Goal: Navigation & Orientation: Find specific page/section

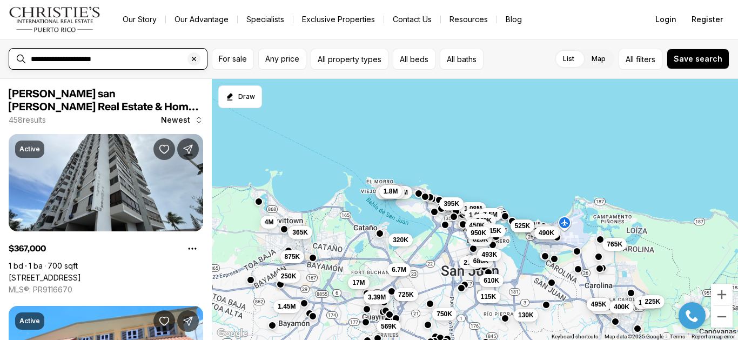
click at [120, 58] on input "**********" at bounding box center [117, 59] width 172 height 9
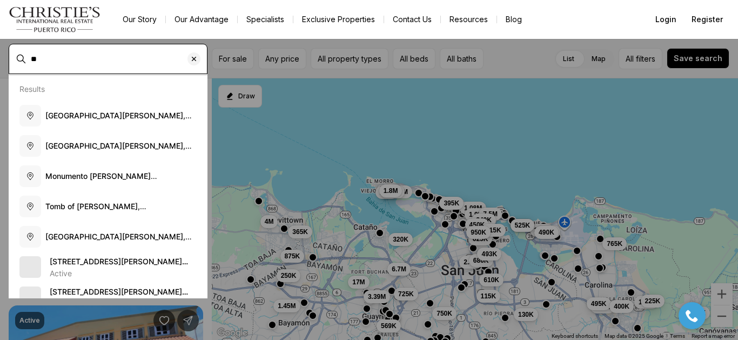
type input "*"
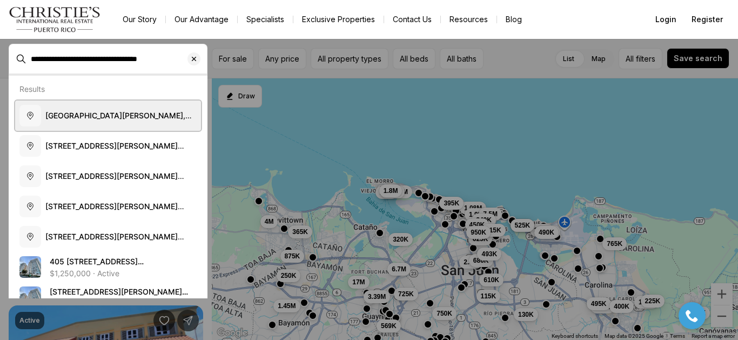
click at [121, 115] on span "[GEOGRAPHIC_DATA][PERSON_NAME], [GEOGRAPHIC_DATA][PERSON_NAME], [US_STATE]" at bounding box center [118, 126] width 146 height 31
type input "**********"
